Goal: Task Accomplishment & Management: Manage account settings

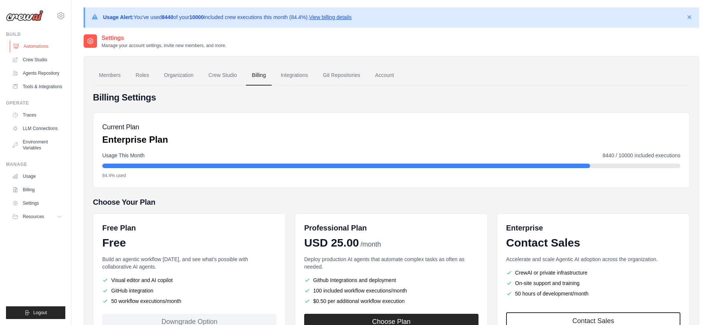
click at [37, 49] on link "Automations" at bounding box center [38, 46] width 56 height 12
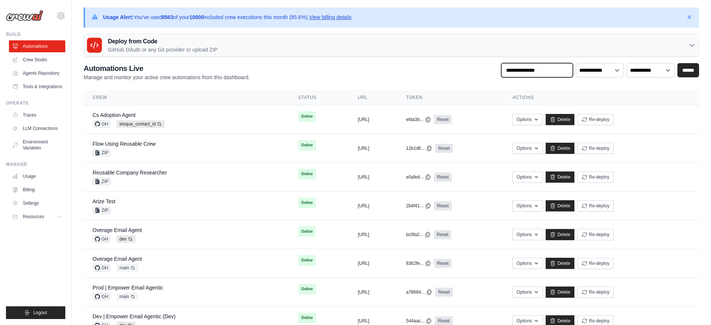
click at [553, 71] on input "text" at bounding box center [537, 70] width 72 height 14
type input "*******"
click at [678, 63] on input "******" at bounding box center [689, 70] width 22 height 14
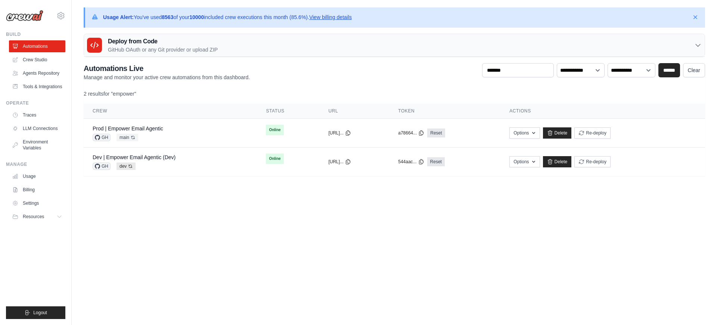
click at [532, 85] on div "**********" at bounding box center [394, 119] width 621 height 113
click at [159, 130] on link "Prod | Empower Email Agentic" at bounding box center [128, 128] width 71 height 6
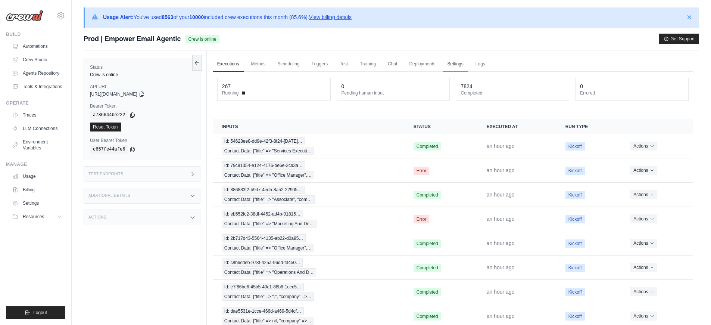
click at [459, 70] on link "Settings" at bounding box center [455, 64] width 25 height 16
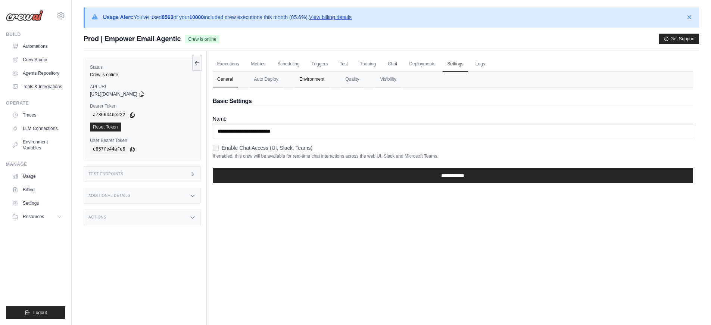
click at [317, 79] on button "Environment" at bounding box center [312, 80] width 34 height 16
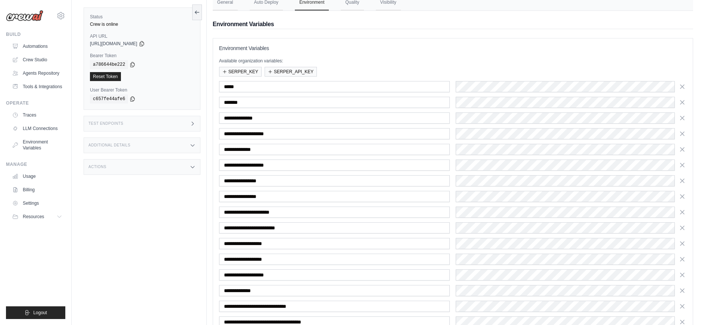
scroll to position [143, 0]
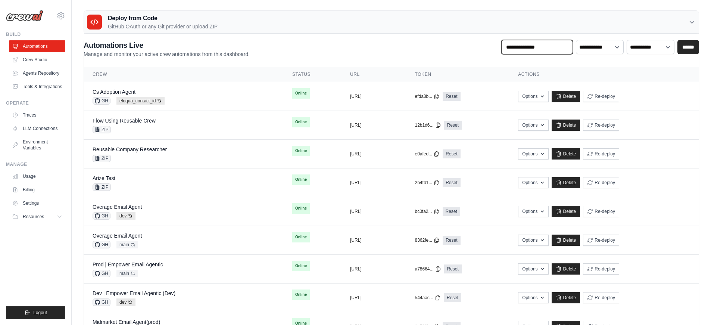
click at [538, 51] on input "text" at bounding box center [537, 47] width 72 height 14
type input "*******"
click at [678, 40] on input "******" at bounding box center [689, 47] width 22 height 14
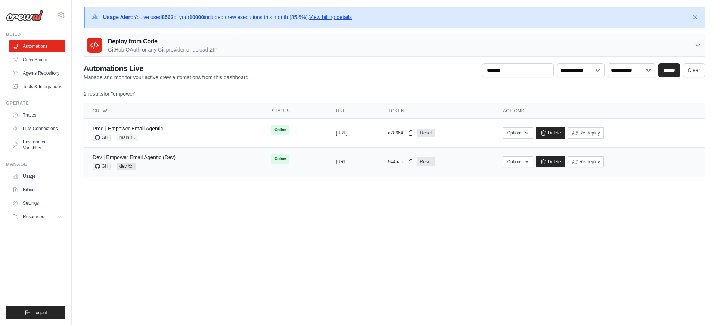
click at [156, 155] on link "Dev | Empower Email Agentic (Dev)" at bounding box center [134, 157] width 83 height 6
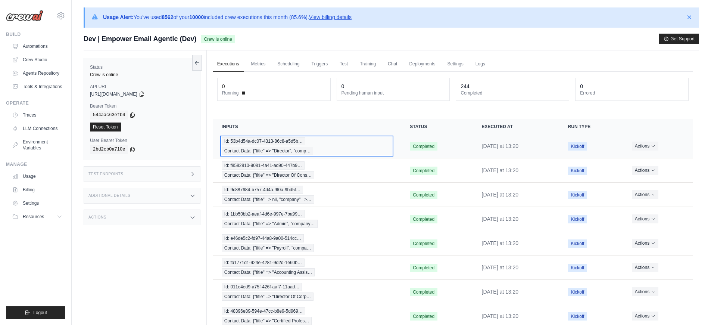
click at [377, 147] on div "Id: 53b4d54a-dc07-4313-86c8-a5d5b… Contact Data: {"title" => "Director", "comp…" at bounding box center [307, 146] width 170 height 18
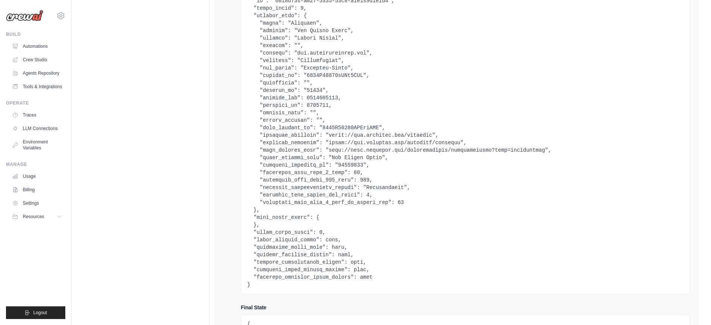
scroll to position [122, 0]
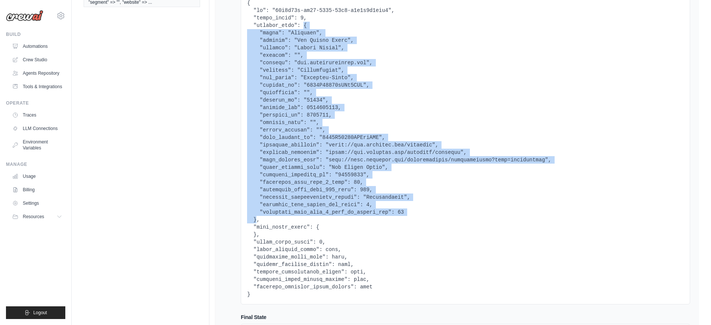
drag, startPoint x: 304, startPoint y: 26, endPoint x: 257, endPoint y: 217, distance: 196.5
click at [257, 217] on pre at bounding box center [465, 148] width 437 height 299
copy pre "{ "title": "Director", "company": "The Marian Group", "country": "United States…"
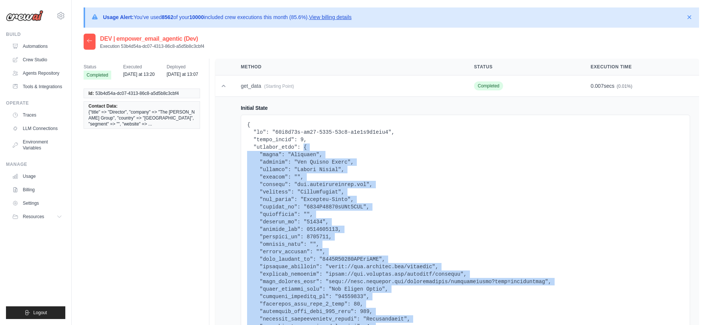
click at [90, 41] on icon at bounding box center [90, 41] width 6 height 6
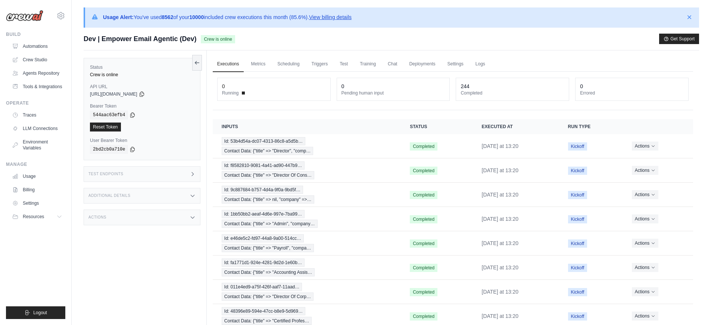
click at [134, 174] on div "Test Endpoints" at bounding box center [142, 174] width 117 height 16
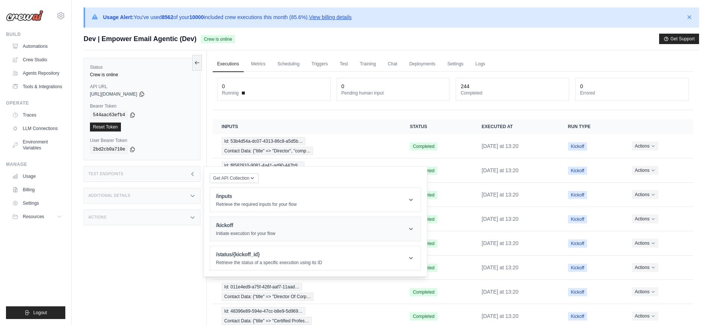
click at [257, 230] on p "Initiate execution for your flow" at bounding box center [245, 233] width 59 height 6
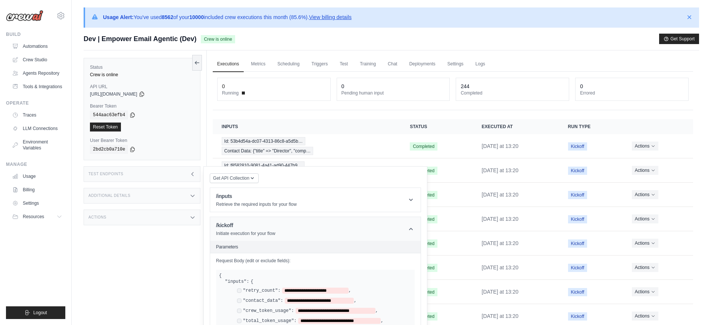
scroll to position [89, 0]
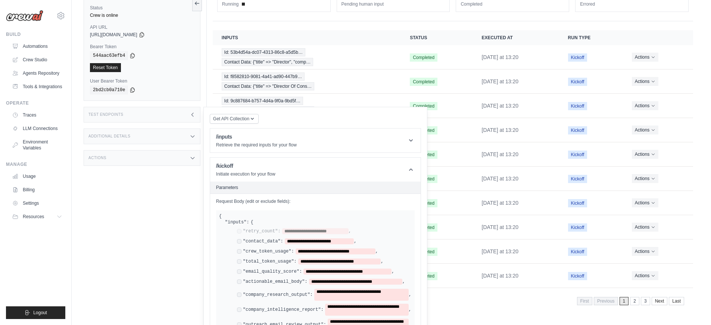
click at [242, 249] on div "**********" at bounding box center [307, 251] width 141 height 6
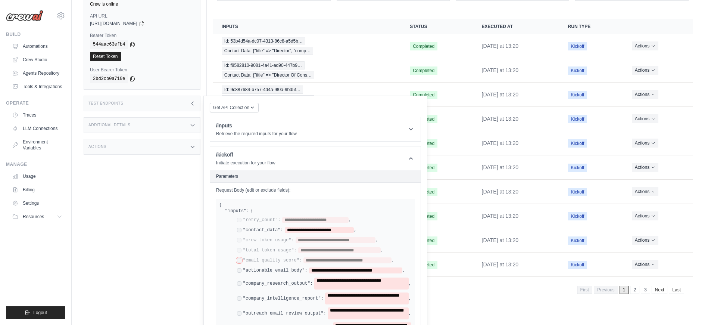
scroll to position [185, 0]
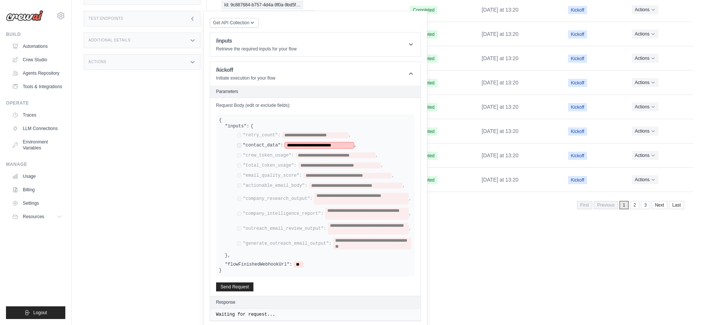
click at [319, 146] on span "**********" at bounding box center [319, 145] width 69 height 6
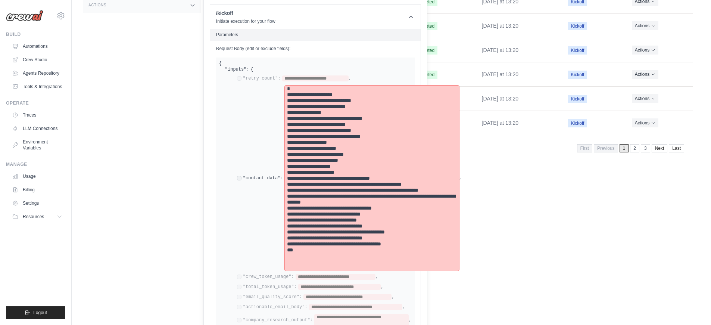
scroll to position [363, 0]
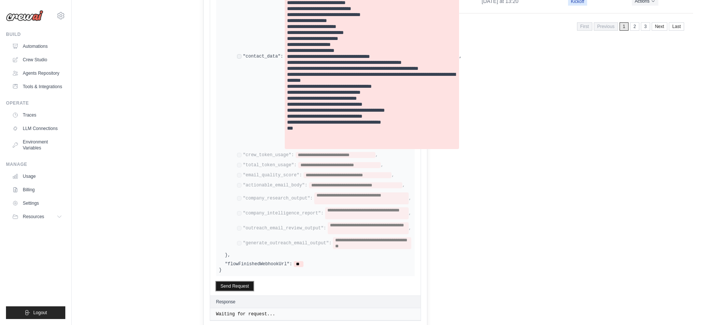
click at [237, 284] on button "Send Request" at bounding box center [234, 286] width 37 height 9
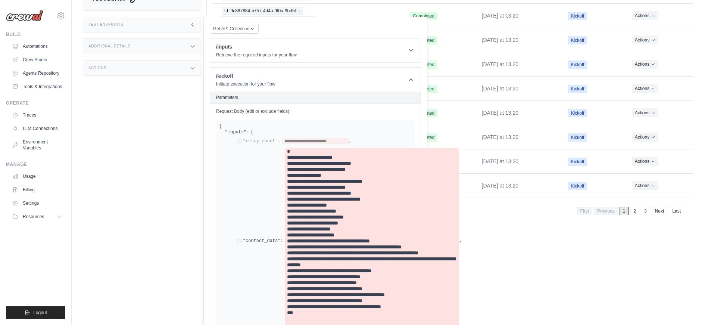
scroll to position [121, 0]
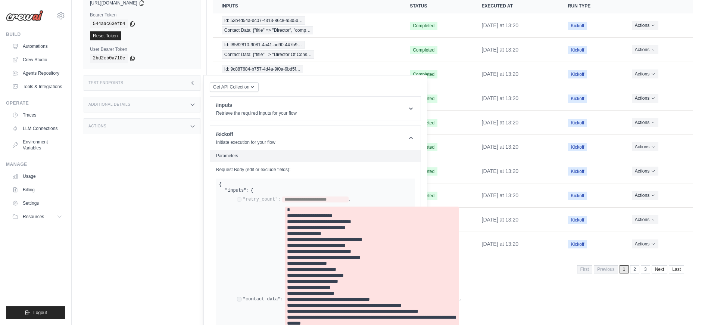
click at [177, 85] on div "Test Endpoints" at bounding box center [142, 83] width 117 height 16
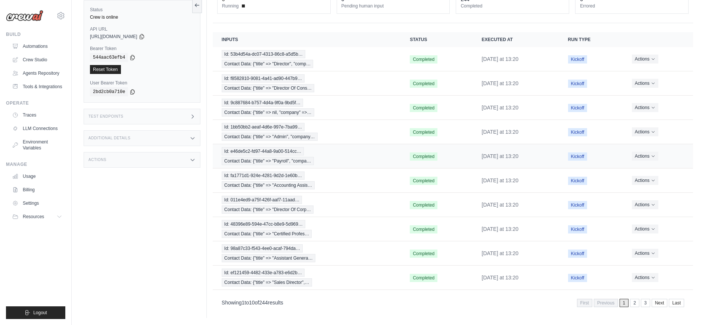
scroll to position [0, 0]
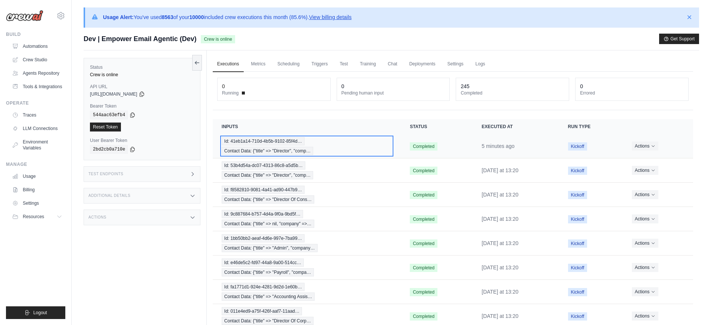
click at [372, 149] on div "Id: 41eb1a14-710d-4b5b-9102-85f4d… Contact Data: {"title" => "Director", "comp…" at bounding box center [307, 146] width 170 height 18
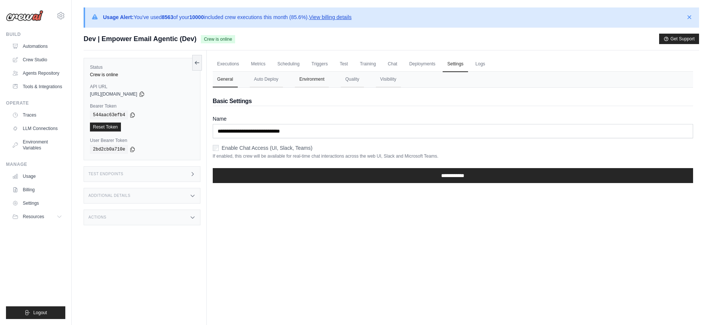
click at [307, 82] on button "Environment" at bounding box center [312, 80] width 34 height 16
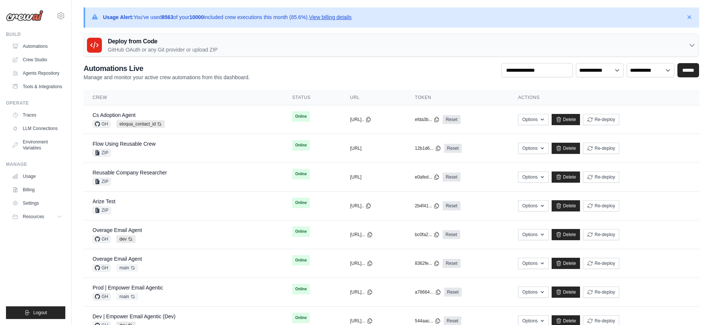
click at [310, 18] on p "Usage Alert: You've used 8563 of your 10000 included crew executions this month…" at bounding box center [227, 16] width 249 height 7
copy div "Usage Alert: You've used 8563 of your 10000 included crew executions this month…"
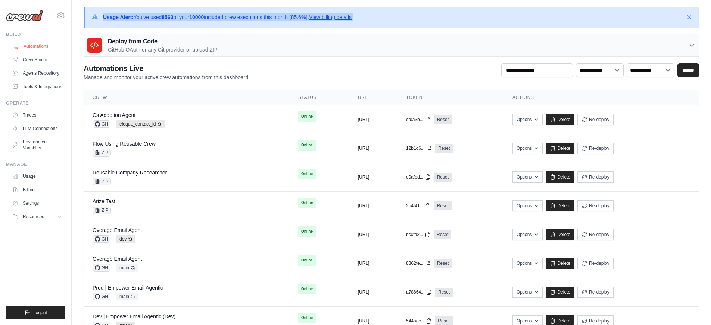
click at [34, 50] on link "Automations" at bounding box center [38, 46] width 56 height 12
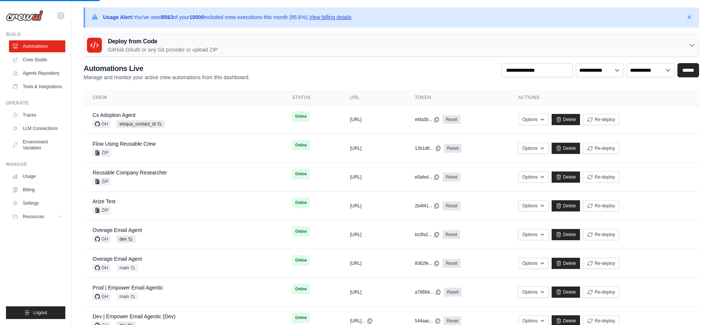
click at [330, 16] on link "View billing details" at bounding box center [330, 17] width 43 height 6
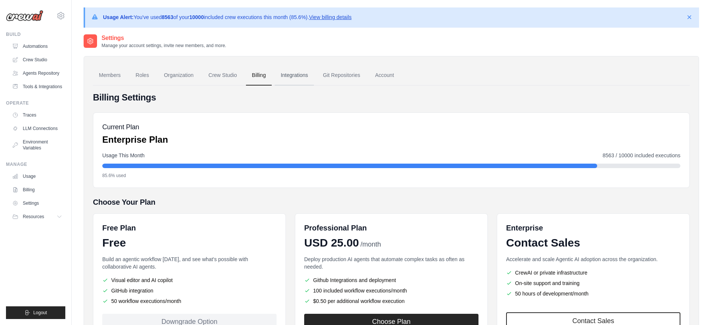
click at [283, 80] on link "Integrations" at bounding box center [294, 75] width 39 height 20
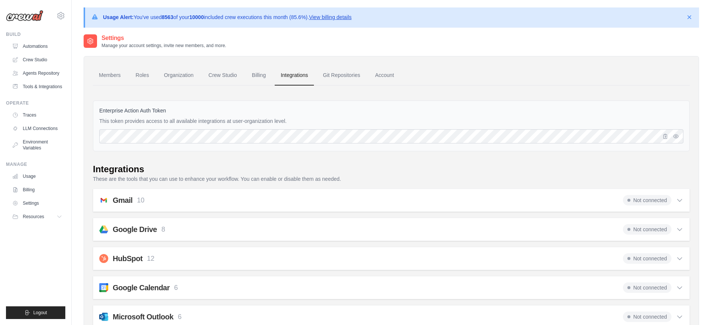
click at [183, 80] on link "Organization" at bounding box center [178, 75] width 41 height 20
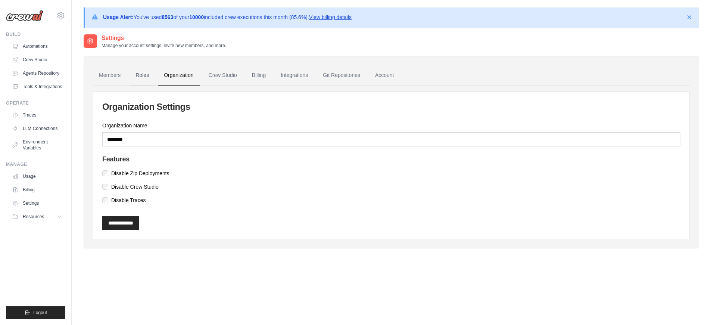
click at [131, 78] on link "Roles" at bounding box center [142, 75] width 25 height 20
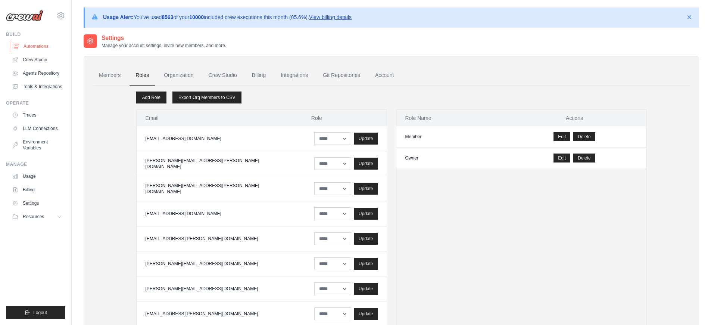
click at [37, 49] on link "Automations" at bounding box center [38, 46] width 56 height 12
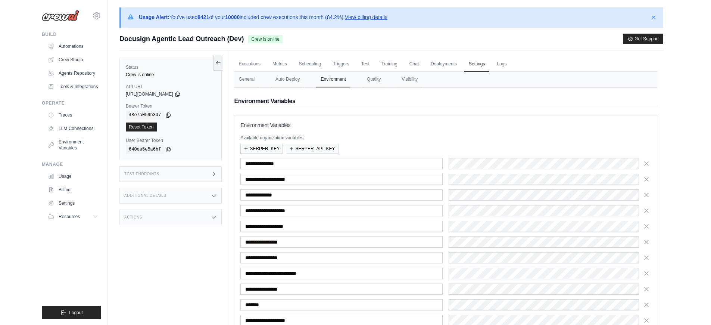
scroll to position [118, 0]
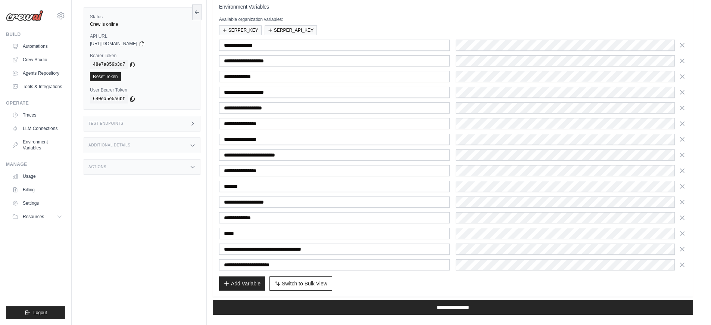
click at [181, 205] on div "Status Crew is online API URL copied [URL][DOMAIN_NAME] Bearer Token copied 48e…" at bounding box center [145, 162] width 123 height 325
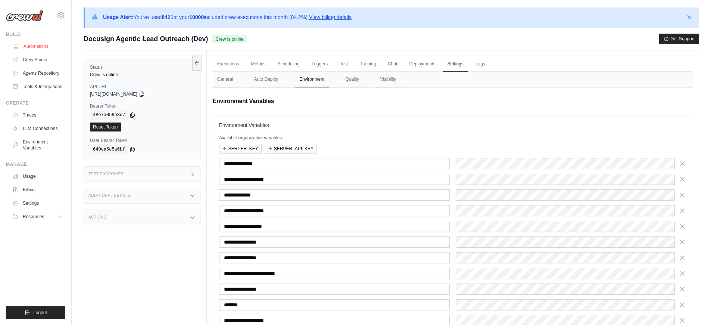
click at [46, 46] on link "Automations" at bounding box center [38, 46] width 56 height 12
